Goal: Navigation & Orientation: Find specific page/section

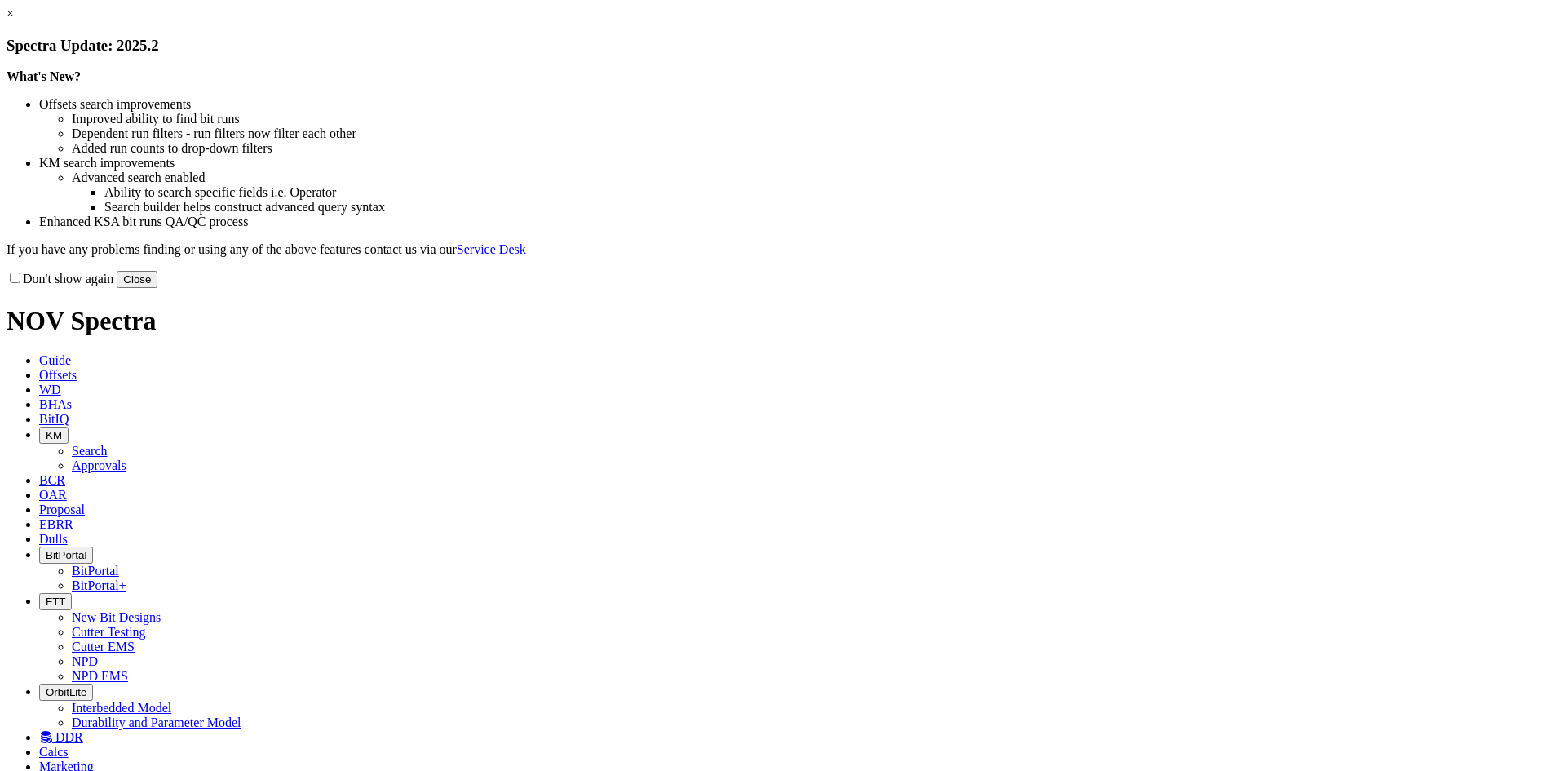
click at [157, 288] on button "Close" at bounding box center [137, 279] width 41 height 17
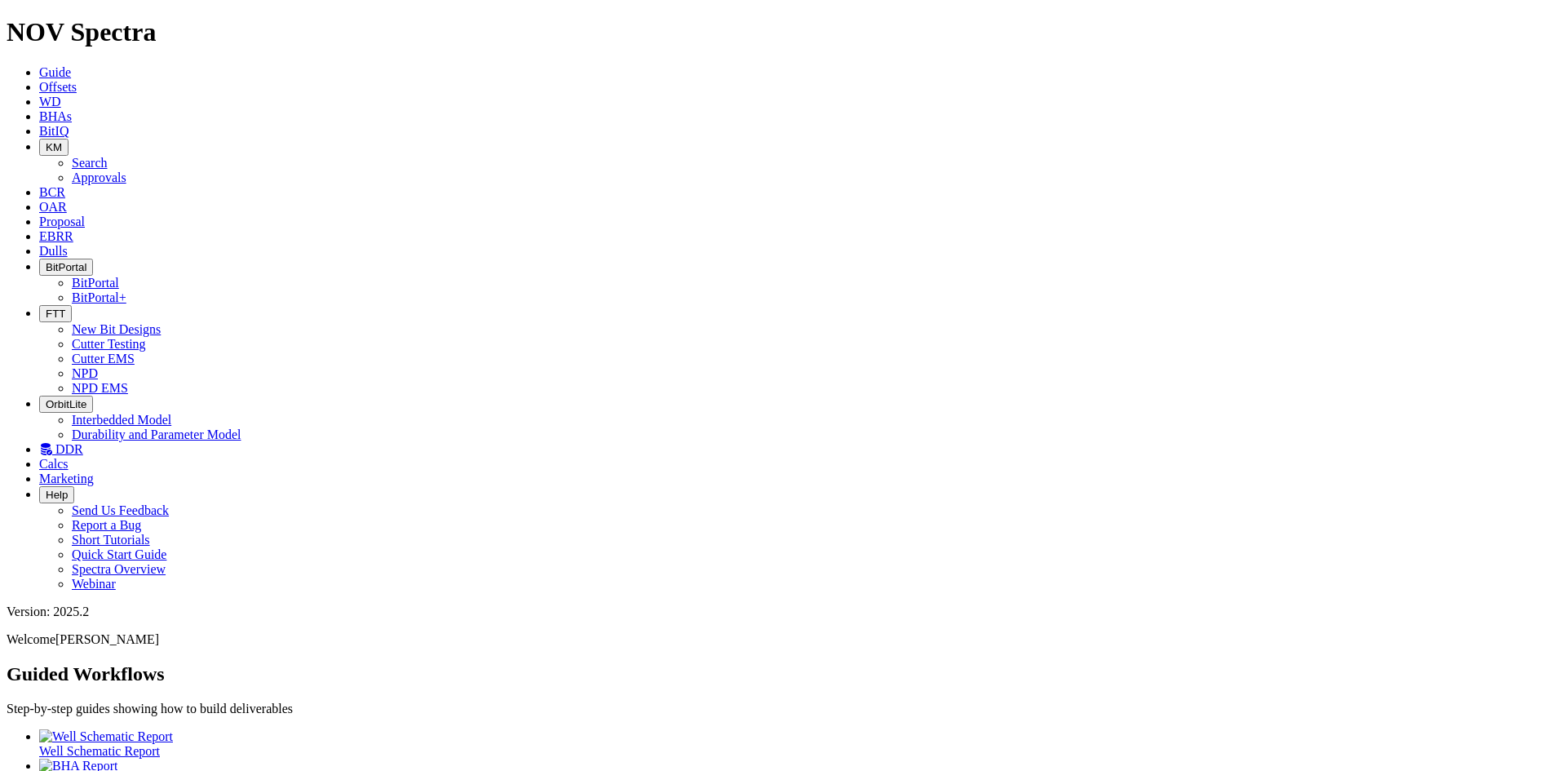
click at [93, 259] on button "BitPortal" at bounding box center [66, 267] width 54 height 17
click at [119, 276] on link "BitPortal" at bounding box center [95, 283] width 47 height 14
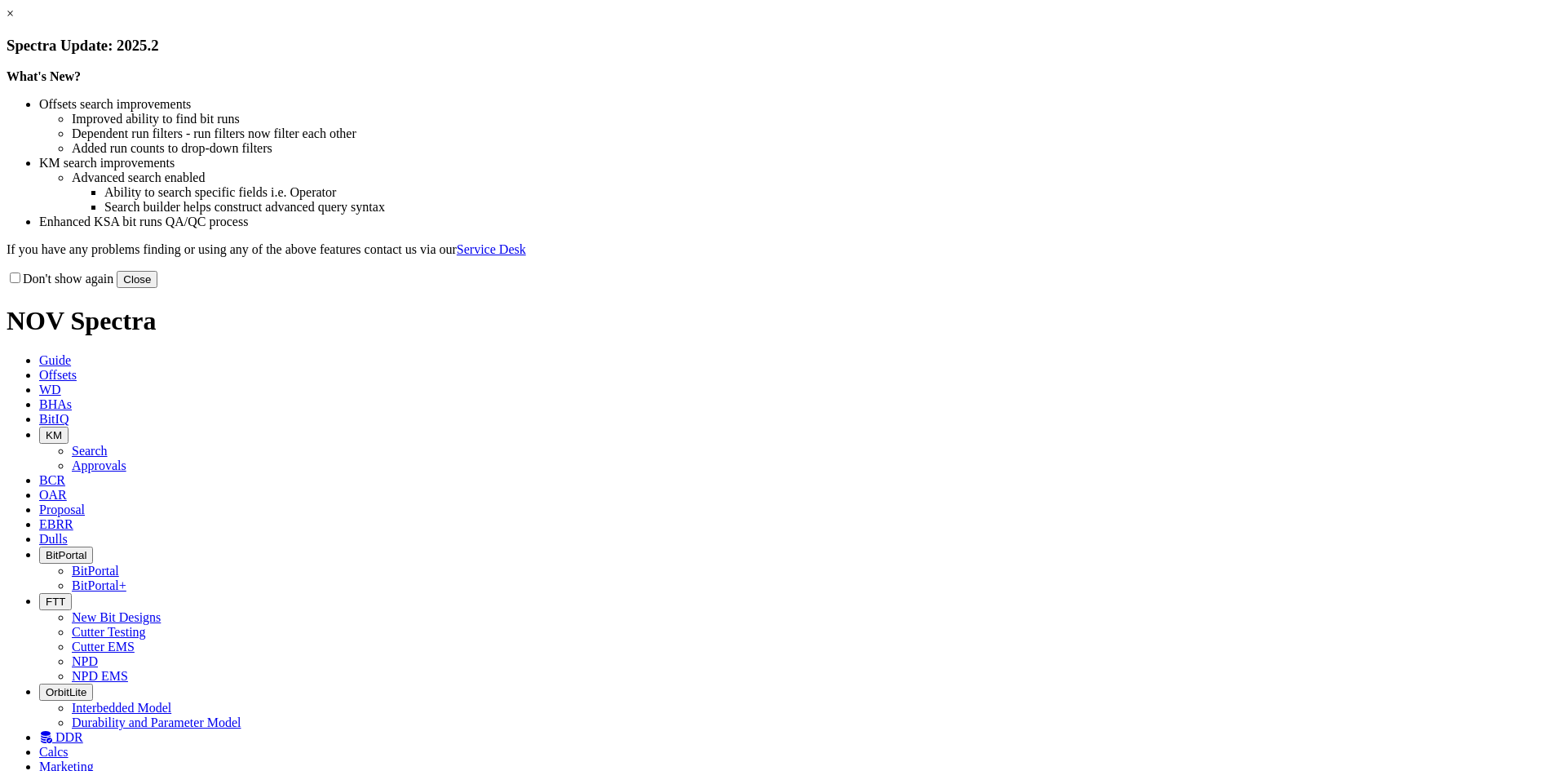
click at [157, 288] on button "Close" at bounding box center [137, 279] width 41 height 17
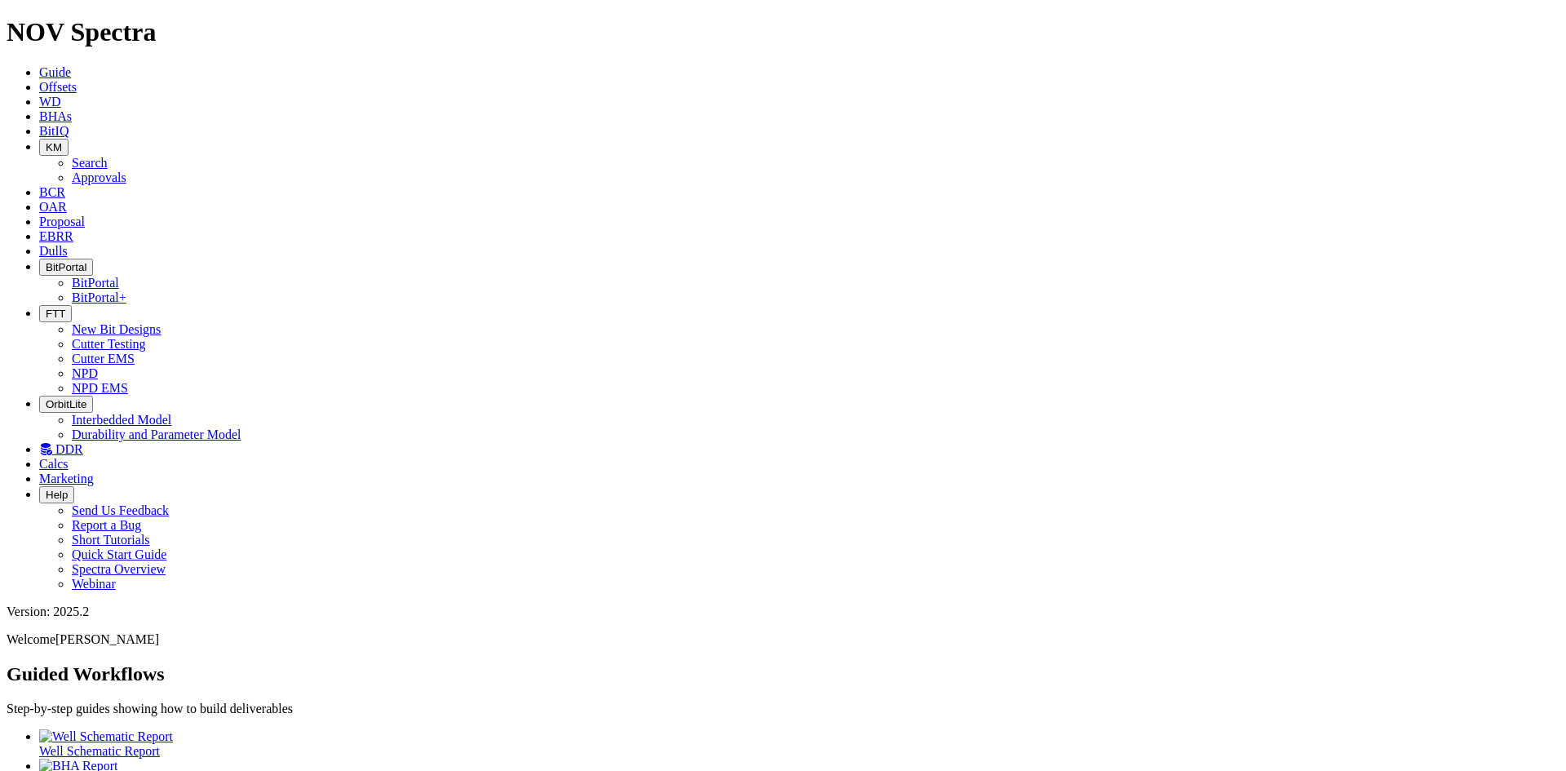
click at [86, 261] on span "BitPortal" at bounding box center [66, 267] width 41 height 12
click at [119, 276] on link "BitPortal" at bounding box center [95, 283] width 47 height 14
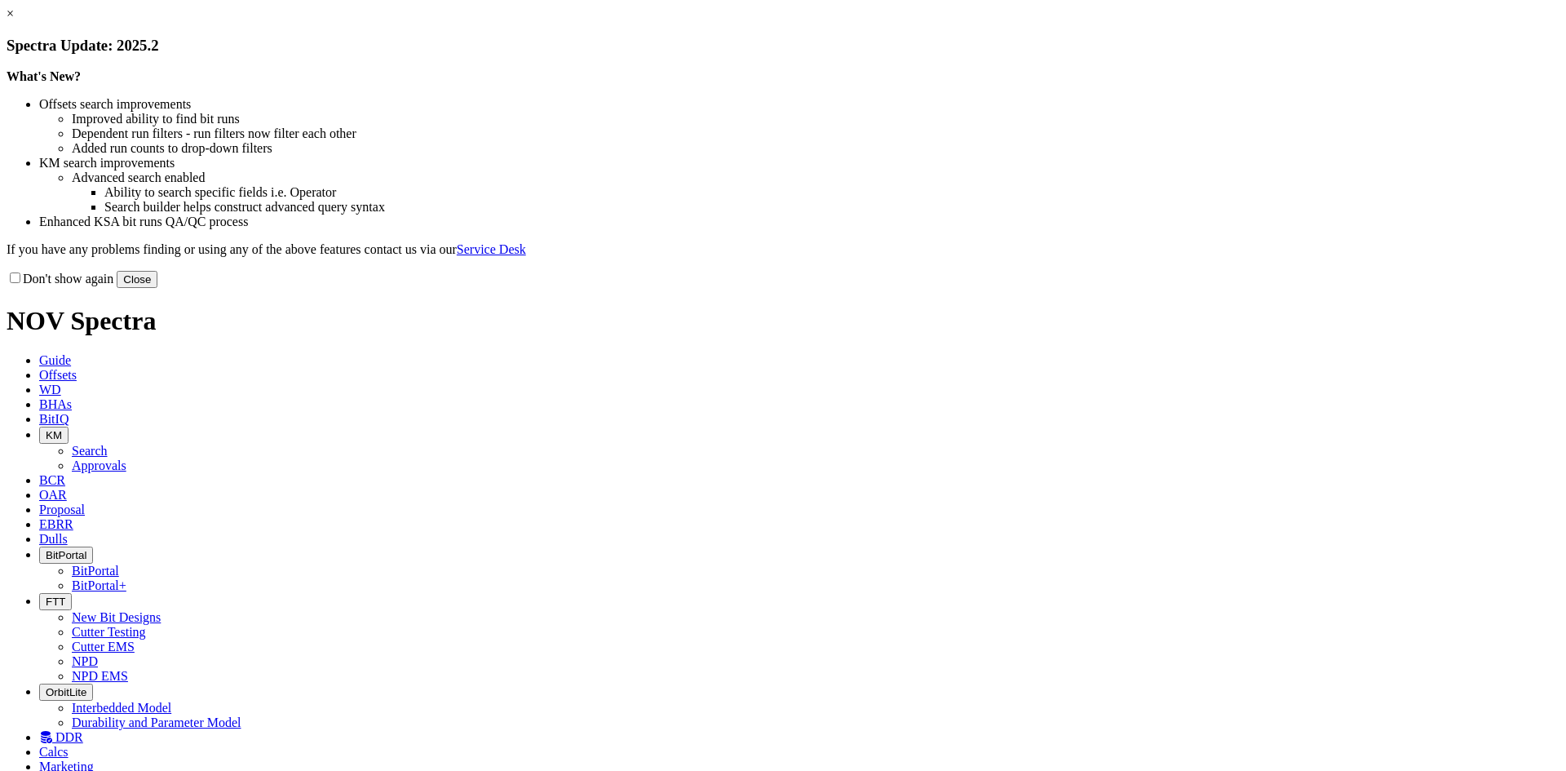
click at [157, 288] on button "Close" at bounding box center [137, 279] width 41 height 17
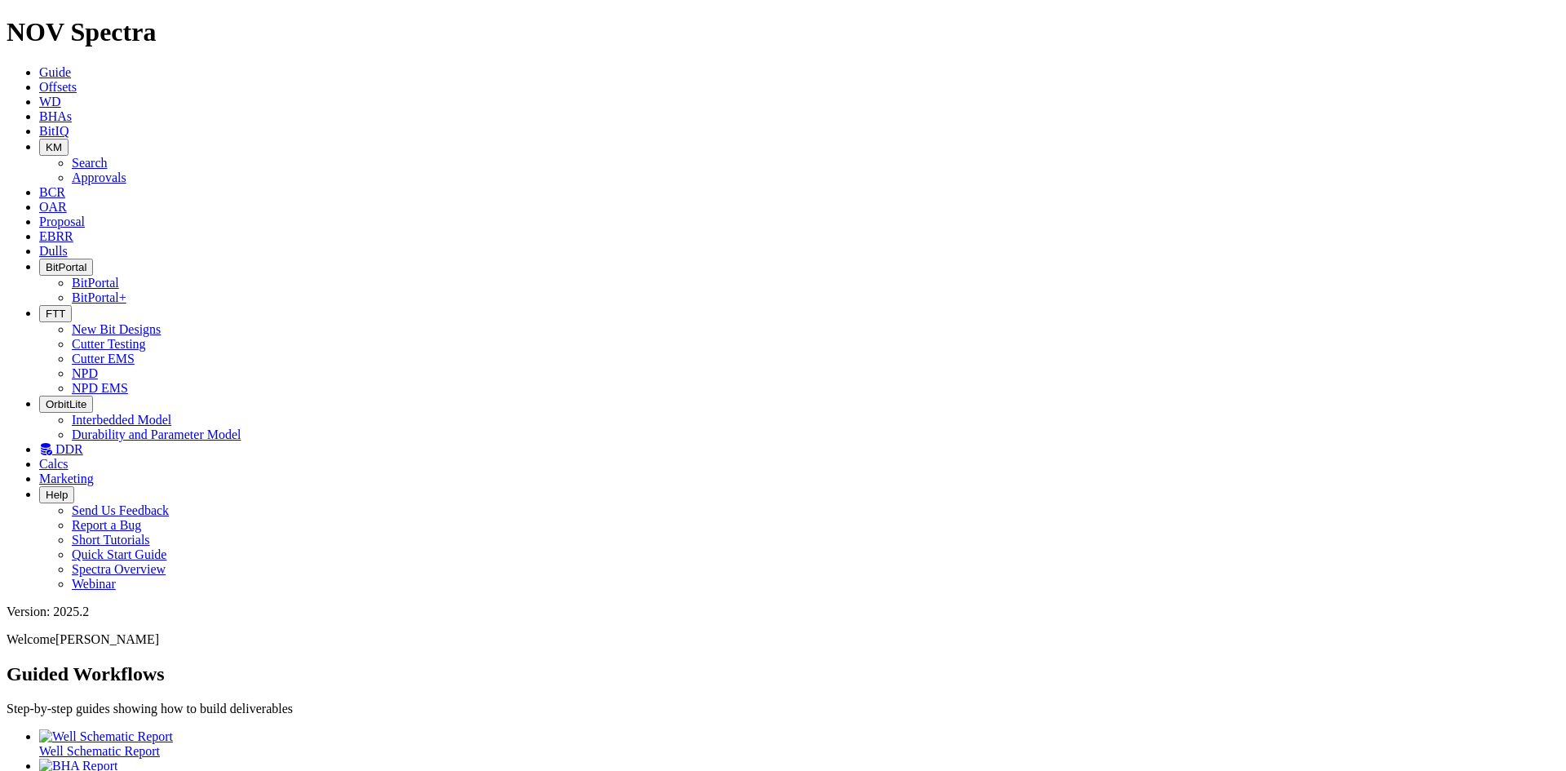
click at [86, 261] on span "BitPortal" at bounding box center [66, 267] width 41 height 12
click at [119, 276] on link "BitPortal" at bounding box center [95, 283] width 47 height 14
